Goal: Navigation & Orientation: Find specific page/section

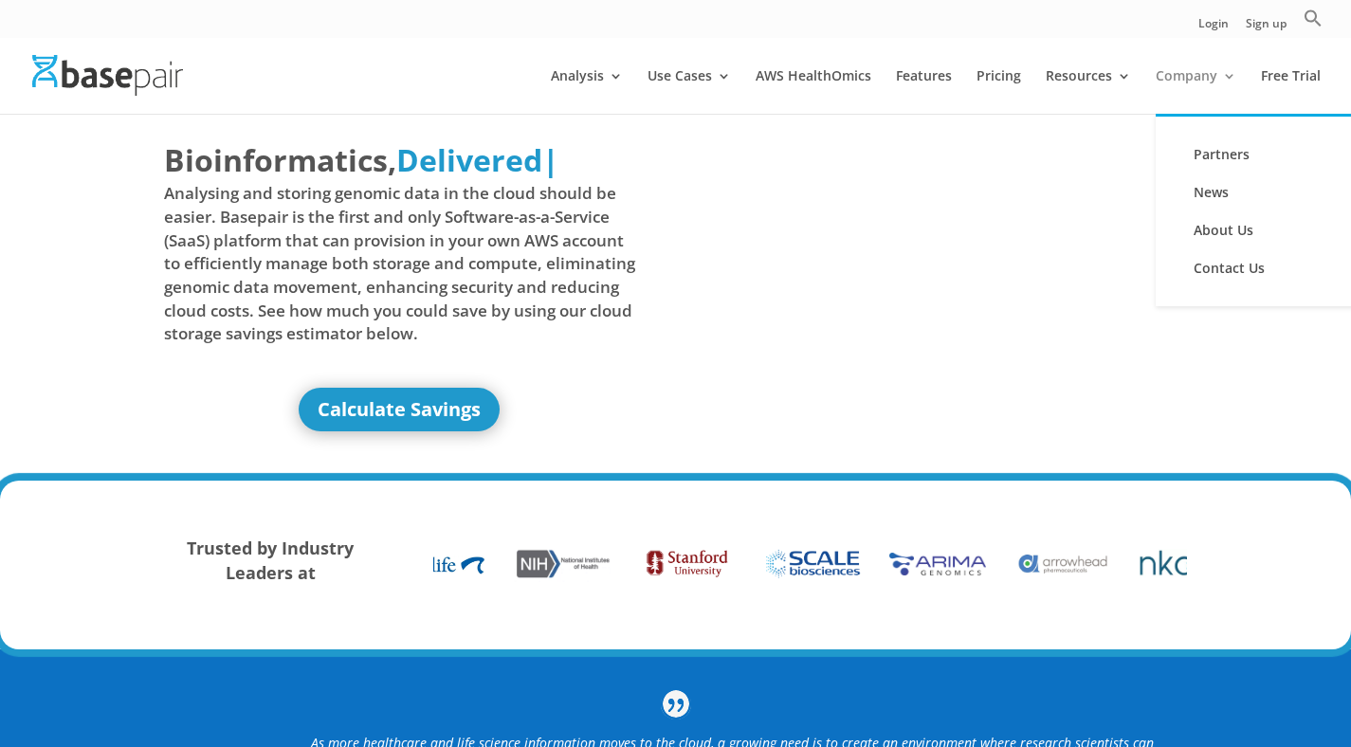
click at [1216, 69] on link "Company" at bounding box center [1196, 91] width 81 height 45
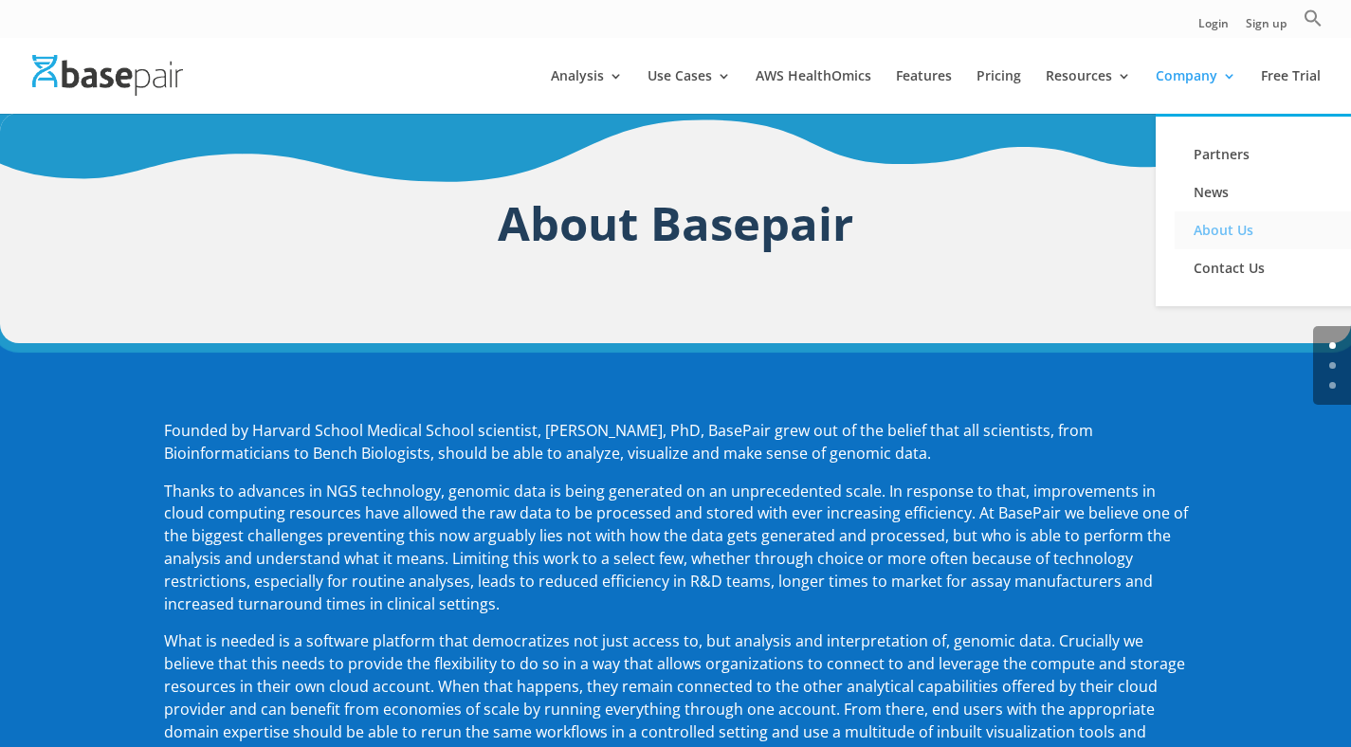
click at [1204, 234] on link "About Us" at bounding box center [1270, 230] width 190 height 38
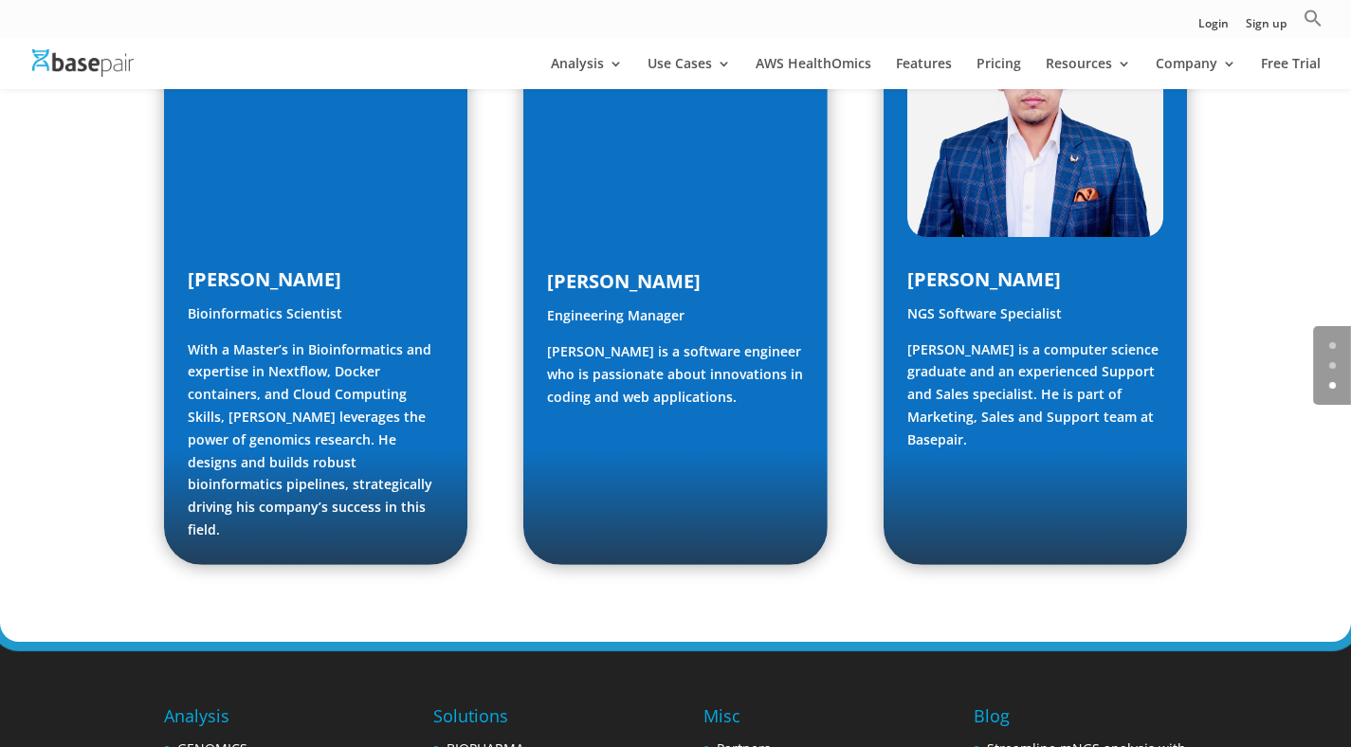
scroll to position [2913, 0]
